Goal: Task Accomplishment & Management: Manage account settings

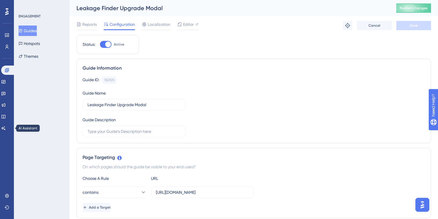
click at [1, 131] on assistant "AI Assistant" at bounding box center [7, 127] width 12 height 9
click at [6, 129] on icon at bounding box center [3, 128] width 5 height 5
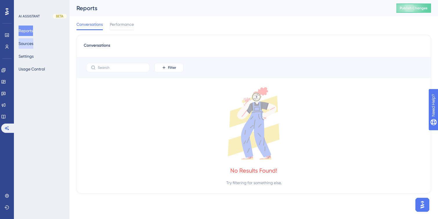
click at [32, 46] on button "Sources" at bounding box center [26, 43] width 15 height 10
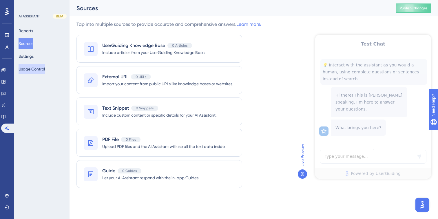
click at [36, 67] on button "Usage Control" at bounding box center [32, 69] width 26 height 10
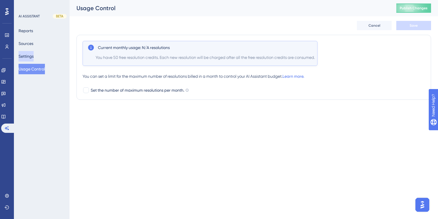
click at [26, 59] on button "Settings" at bounding box center [26, 56] width 15 height 10
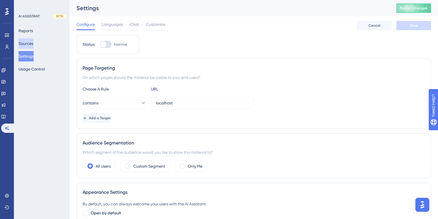
click at [32, 43] on button "Sources" at bounding box center [26, 43] width 15 height 10
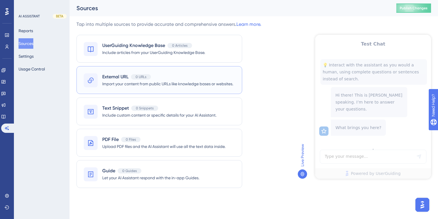
click at [120, 80] on span "Import your content from public URLs like knowledge bases or websites." at bounding box center [167, 83] width 131 height 7
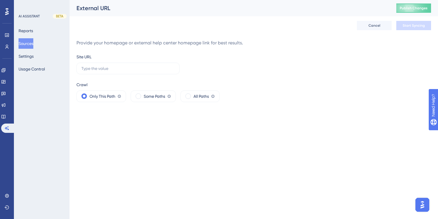
click at [148, 50] on div "Provide your homepage or external help center homepage link for best results. S…" at bounding box center [253, 70] width 354 height 63
click at [127, 70] on input "text" at bounding box center [127, 68] width 93 height 6
paste input "[URL][DOMAIN_NAME]"
type input "[URL][DOMAIN_NAME]"
click at [415, 30] on button "Start Syncing" at bounding box center [413, 25] width 35 height 9
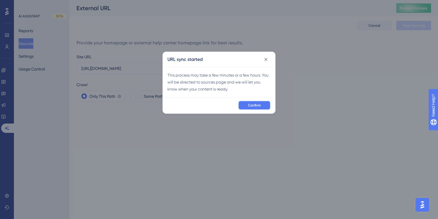
click at [254, 102] on button "Confirm" at bounding box center [254, 104] width 32 height 9
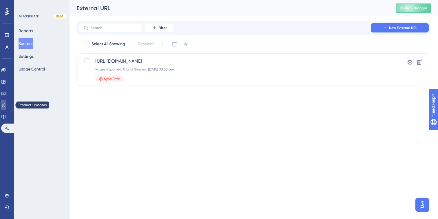
click at [6, 104] on icon at bounding box center [3, 105] width 5 height 5
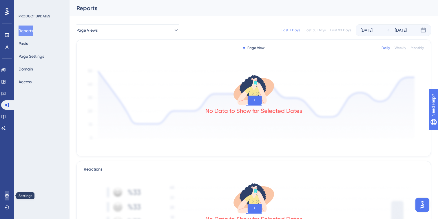
click at [7, 194] on icon at bounding box center [7, 195] width 5 height 5
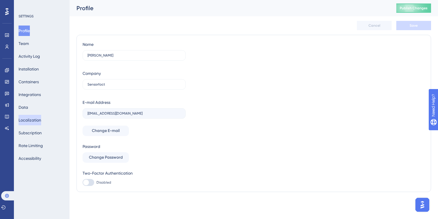
click at [39, 121] on button "Localization" at bounding box center [30, 120] width 23 height 10
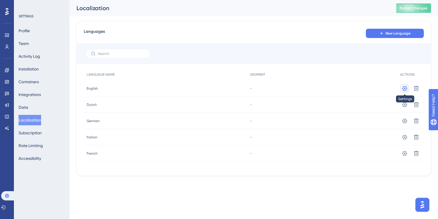
click at [406, 87] on icon at bounding box center [404, 88] width 5 height 5
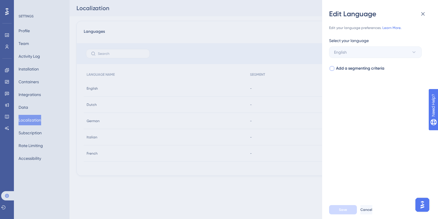
click at [378, 70] on span "Add a segmenting criteria" at bounding box center [360, 68] width 48 height 7
click at [374, 91] on button "Select your segment" at bounding box center [375, 92] width 93 height 12
click at [333, 67] on div at bounding box center [332, 68] width 5 height 5
checkbox input "false"
click at [424, 13] on icon at bounding box center [423, 14] width 4 height 4
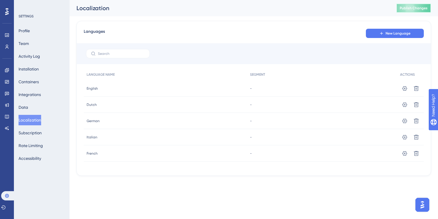
click at [406, 7] on span "Publish Changes" at bounding box center [414, 8] width 28 height 5
click at [7, 37] on icon at bounding box center [7, 35] width 5 height 5
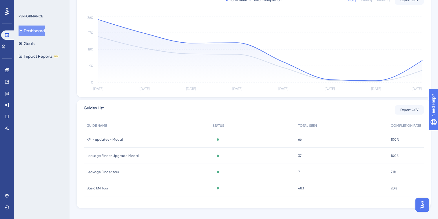
scroll to position [134, 0]
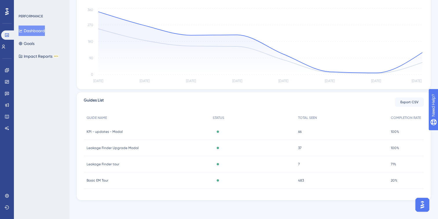
click at [152, 148] on div "Leakage Finder Upgrade Modal Leakage Finder Upgrade Modal" at bounding box center [147, 148] width 126 height 16
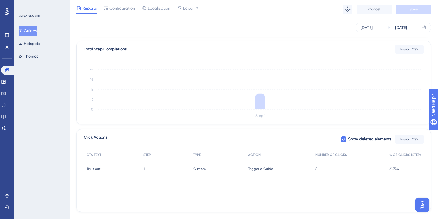
scroll to position [148, 0]
